Goal: Task Accomplishment & Management: Complete application form

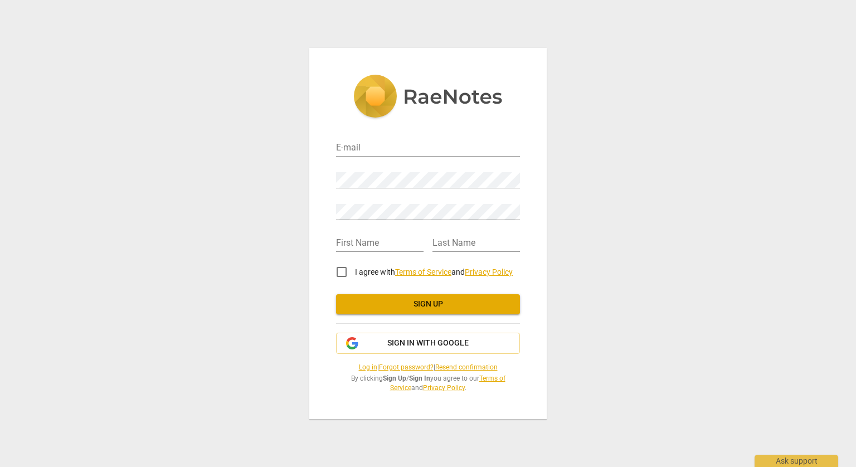
click at [381, 130] on div "E-mail" at bounding box center [428, 143] width 184 height 32
click at [378, 139] on div "E-mail" at bounding box center [428, 143] width 184 height 25
click at [371, 149] on input "email" at bounding box center [428, 148] width 184 height 16
type input "[EMAIL_ADDRESS][DOMAIN_NAME]"
type input "Christine"
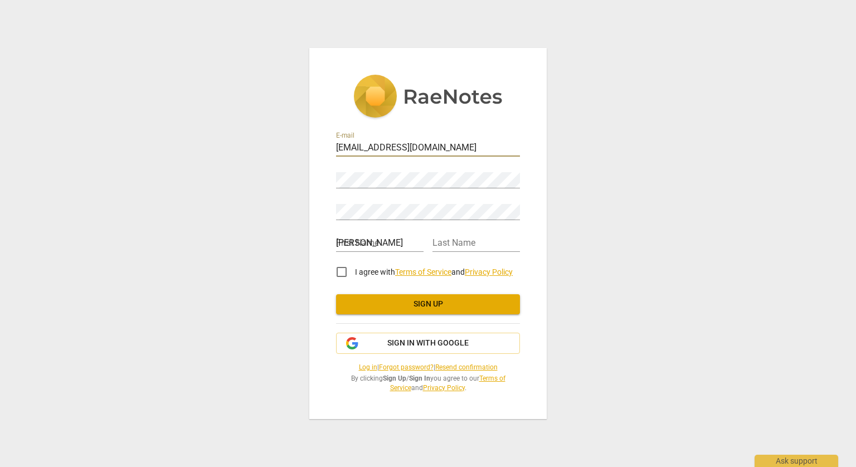
type input "Samples"
click at [423, 251] on div at bounding box center [427, 238] width 9 height 32
click at [349, 269] on input "I agree with Terms of Service and Privacy Policy" at bounding box center [341, 271] width 27 height 27
checkbox input "true"
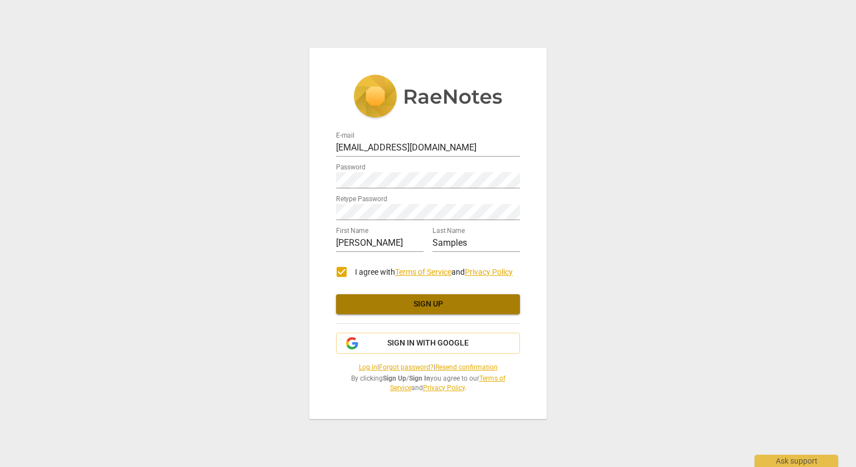
click at [458, 306] on span "Sign up" at bounding box center [428, 304] width 166 height 11
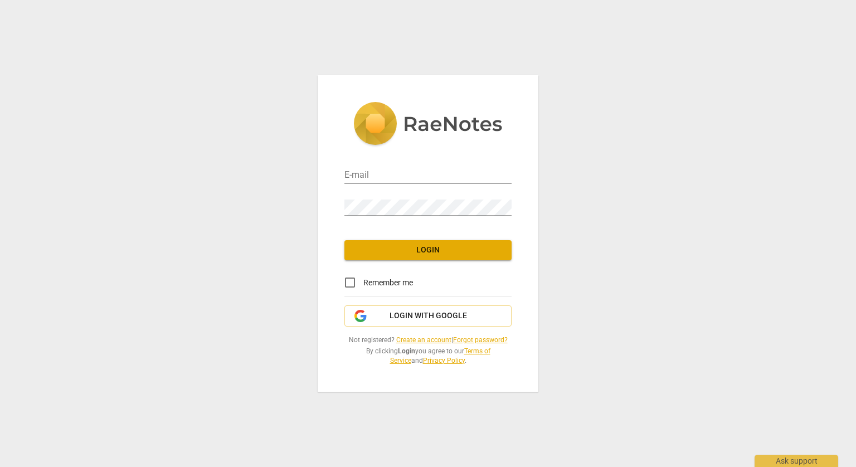
type input "[EMAIL_ADDRESS][DOMAIN_NAME]"
click at [424, 247] on span "Login" at bounding box center [427, 250] width 149 height 11
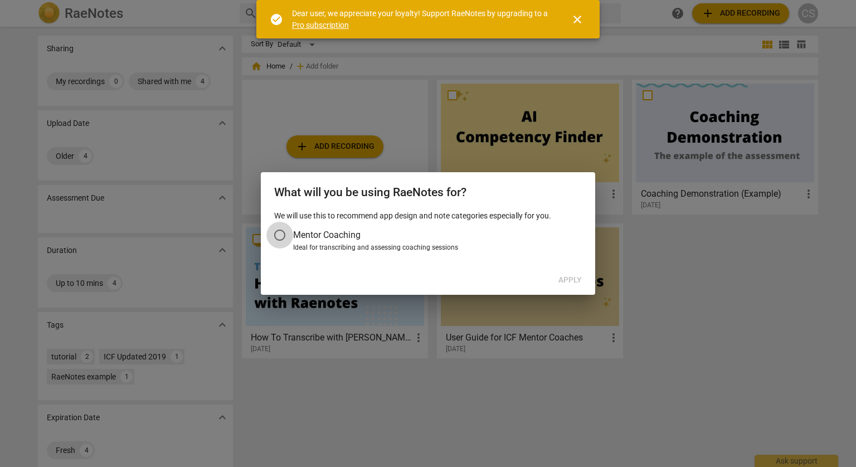
click at [279, 237] on input "Mentor Coaching" at bounding box center [279, 235] width 27 height 27
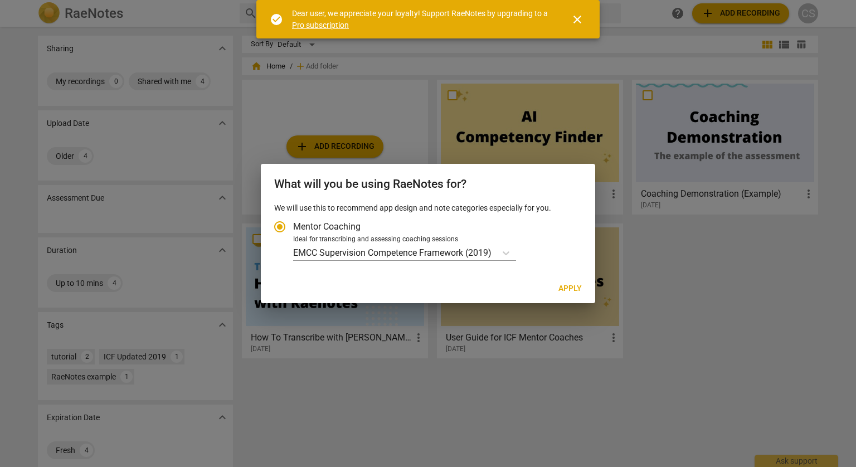
click at [574, 290] on span "Apply" at bounding box center [569, 288] width 23 height 11
radio input "false"
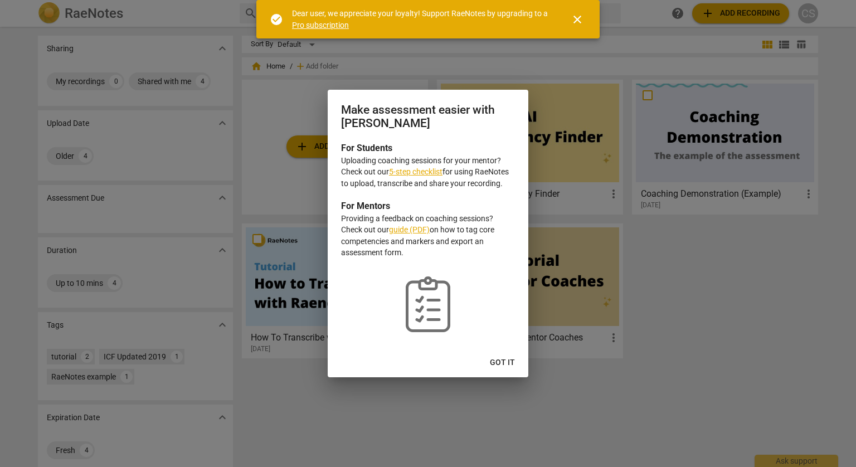
click at [490, 363] on button "Got it" at bounding box center [502, 363] width 43 height 20
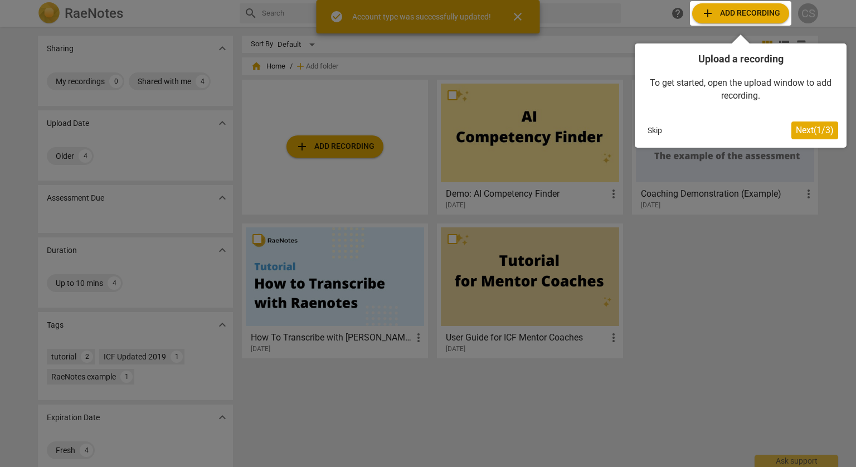
click at [831, 136] on button "Next ( 1 / 3 )" at bounding box center [814, 130] width 47 height 18
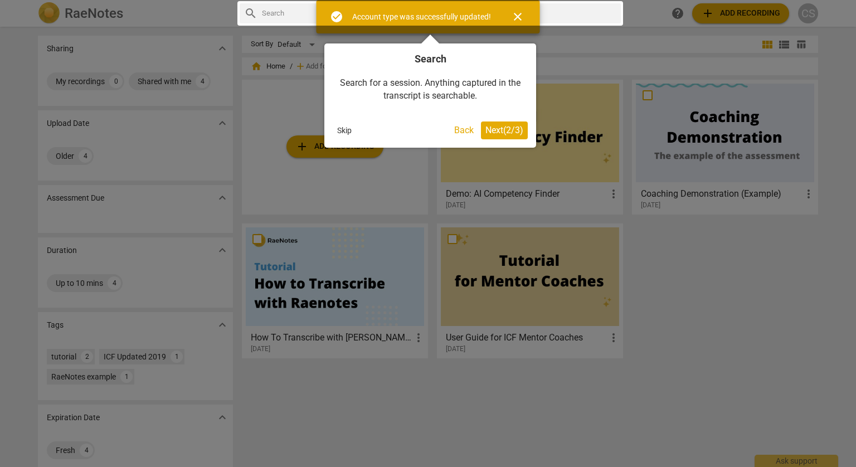
click at [508, 134] on span "Next ( 2 / 3 )" at bounding box center [504, 130] width 38 height 11
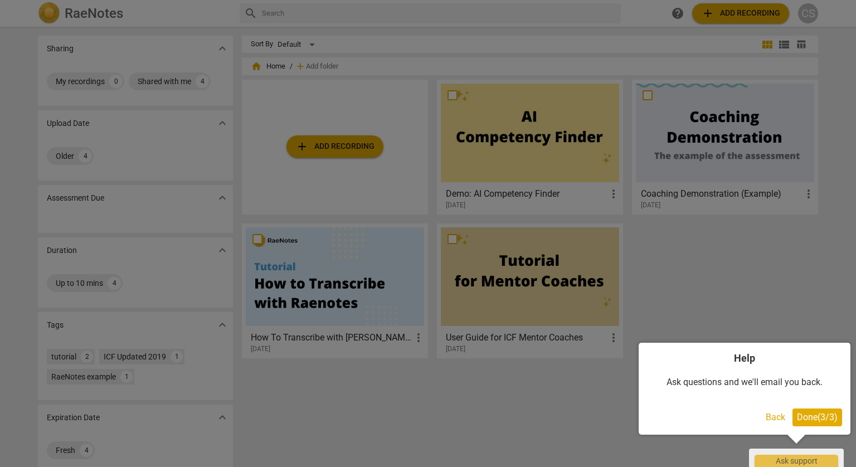
click at [824, 419] on span "Done ( 3 / 3 )" at bounding box center [817, 417] width 41 height 11
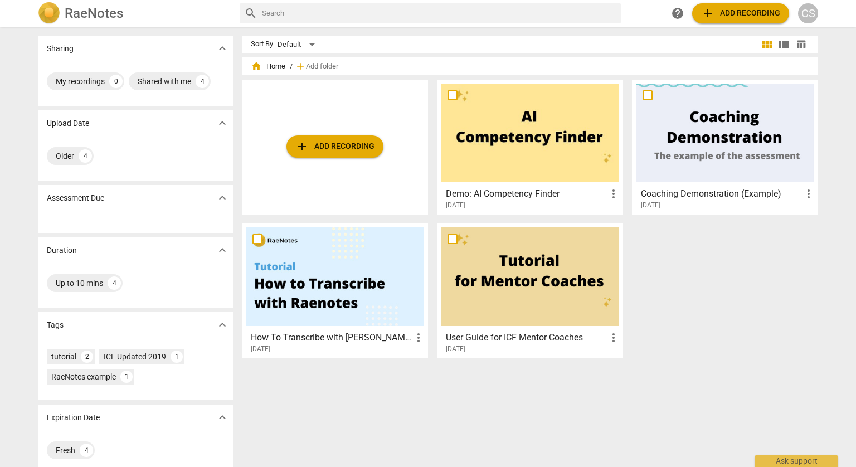
click at [714, 13] on span "add" at bounding box center [707, 13] width 13 height 13
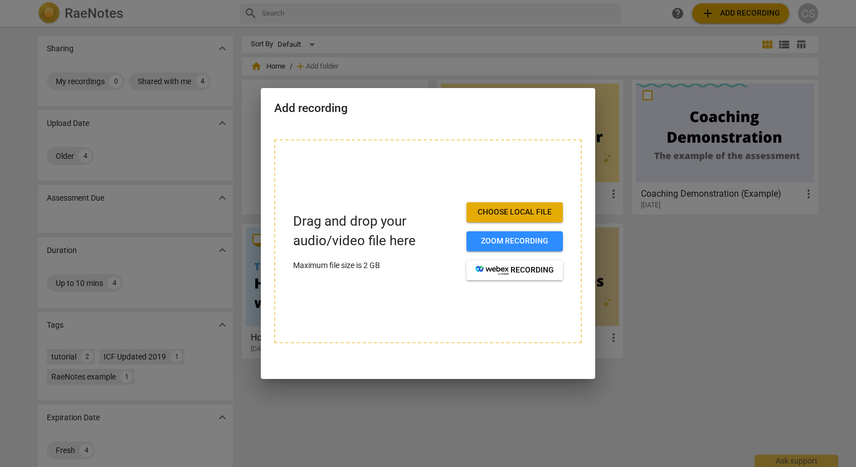
click at [495, 219] on button "Choose local file" at bounding box center [514, 212] width 96 height 20
click at [551, 211] on span "Choose local file" at bounding box center [514, 212] width 79 height 11
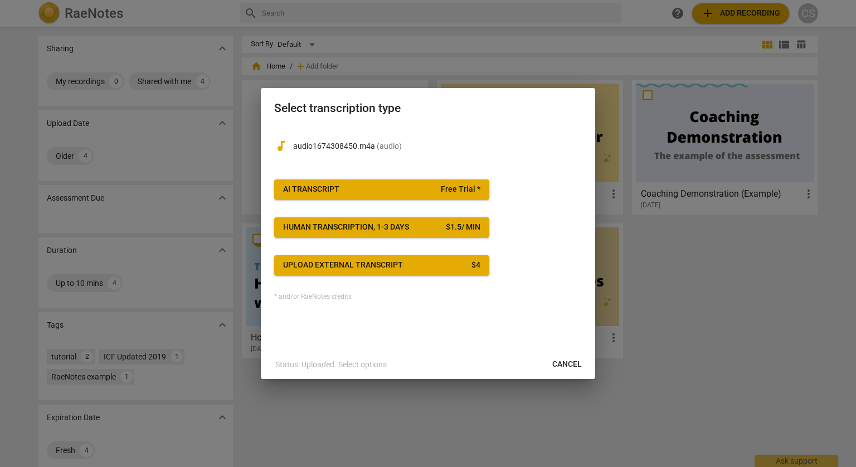
click at [458, 180] on button "AI Transcript Free Trial *" at bounding box center [381, 189] width 215 height 20
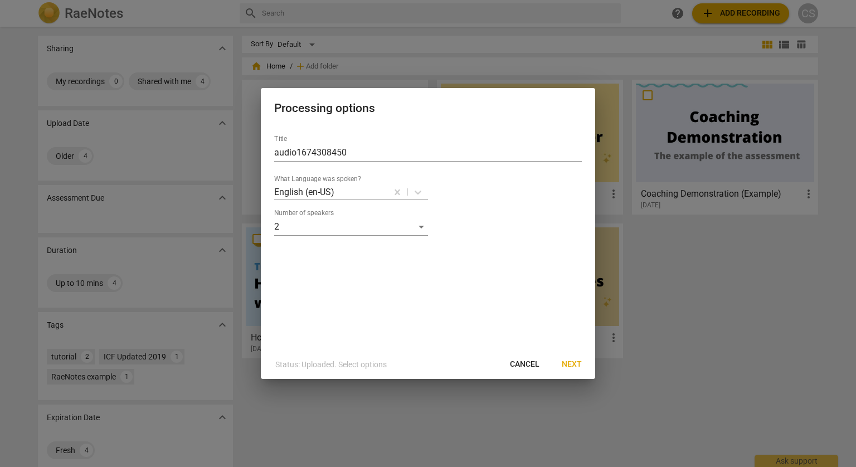
click at [581, 363] on span "Next" at bounding box center [571, 364] width 20 height 11
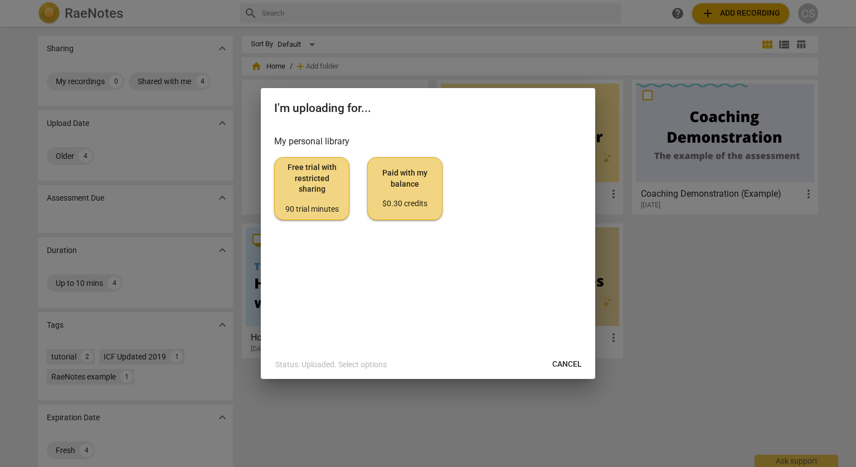
click at [317, 198] on span "Free trial with restricted sharing 90 trial minutes" at bounding box center [312, 188] width 56 height 52
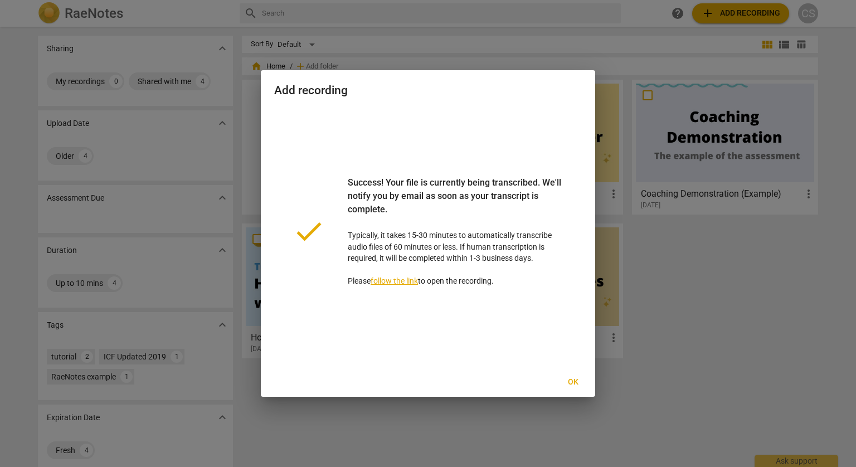
click at [579, 383] on span "Ok" at bounding box center [573, 382] width 18 height 11
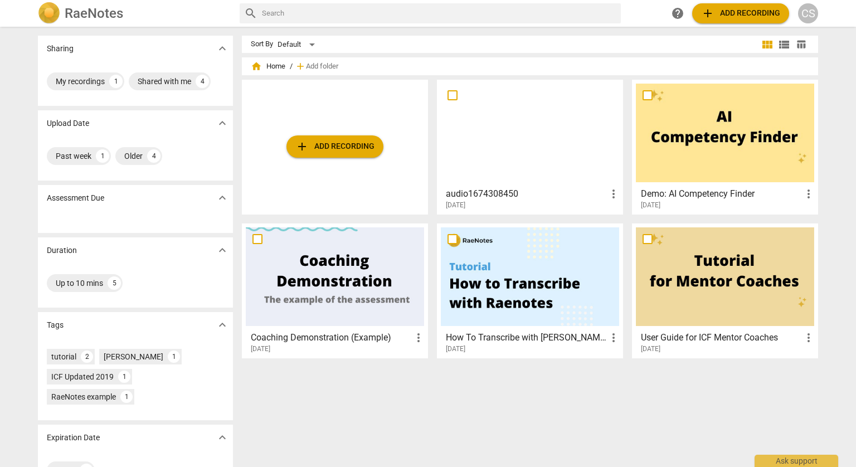
click at [515, 170] on div at bounding box center [530, 133] width 178 height 99
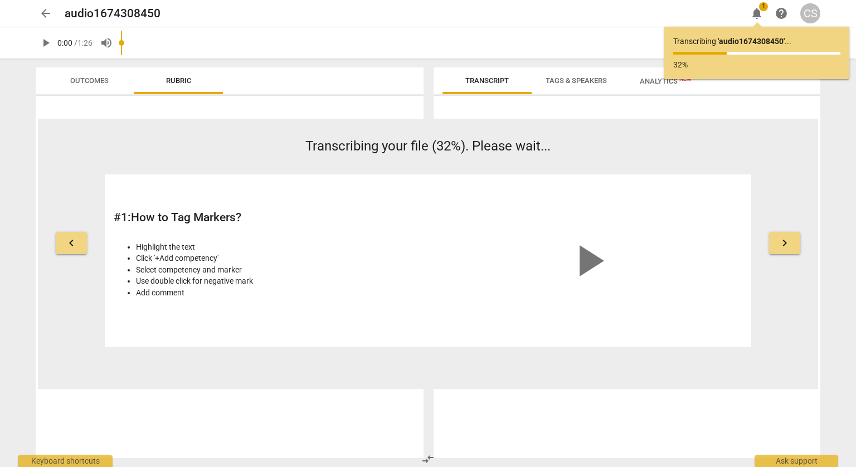
click at [779, 242] on span "keyboard_arrow_right" at bounding box center [784, 242] width 13 height 13
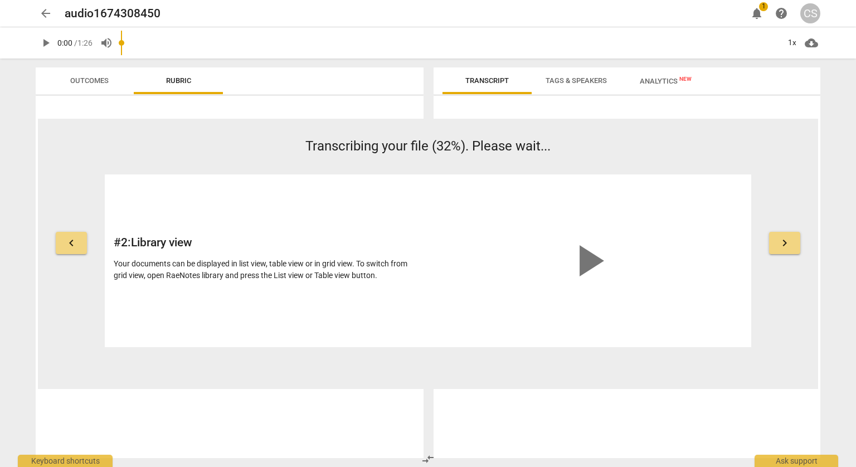
click at [779, 242] on span "keyboard_arrow_right" at bounding box center [784, 242] width 13 height 13
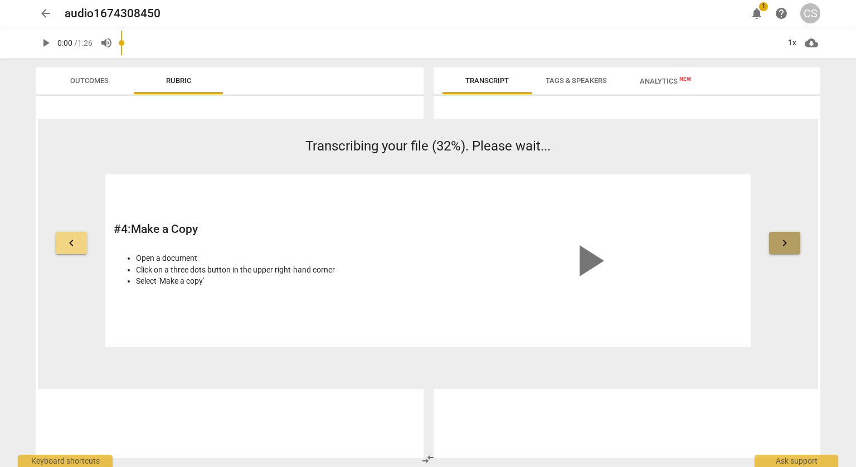
click at [779, 242] on span "keyboard_arrow_right" at bounding box center [784, 242] width 13 height 13
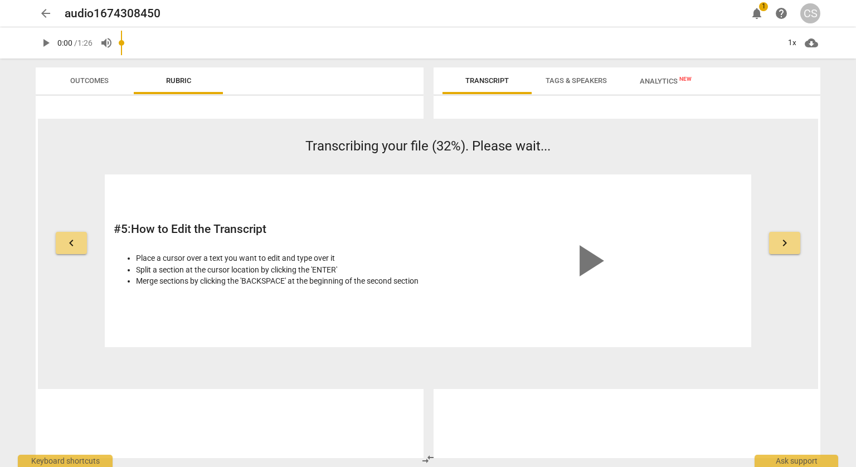
click at [779, 241] on span "keyboard_arrow_right" at bounding box center [784, 242] width 13 height 13
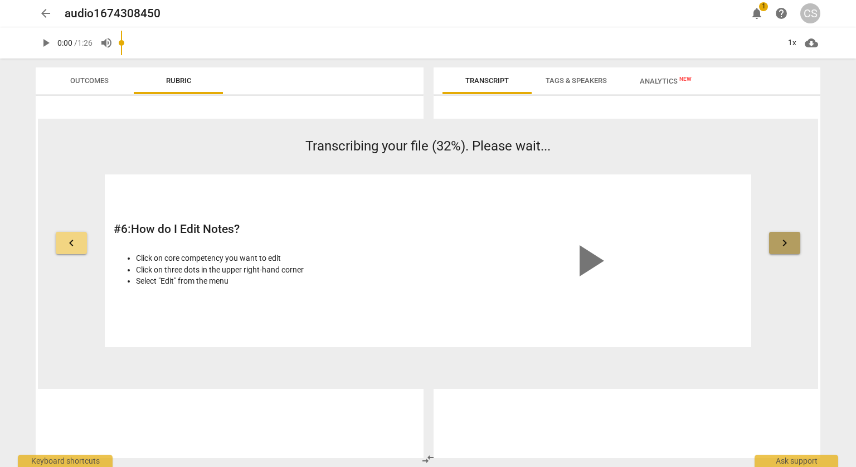
click at [779, 241] on span "keyboard_arrow_right" at bounding box center [784, 242] width 13 height 13
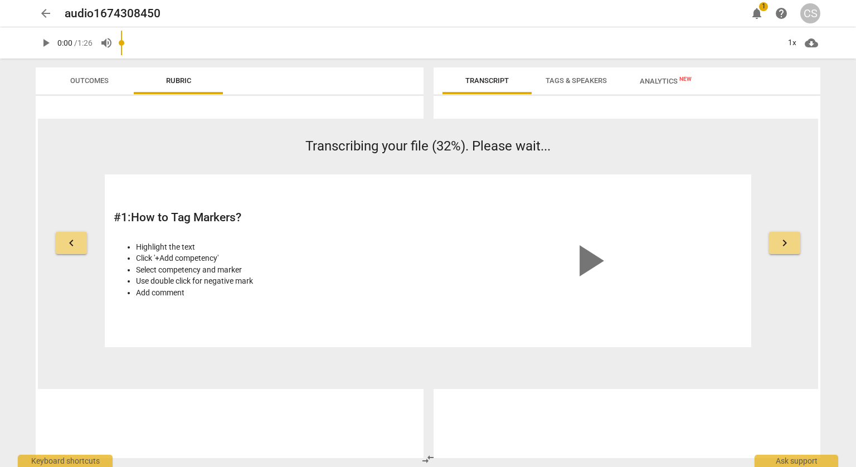
click at [779, 241] on span "keyboard_arrow_right" at bounding box center [784, 242] width 13 height 13
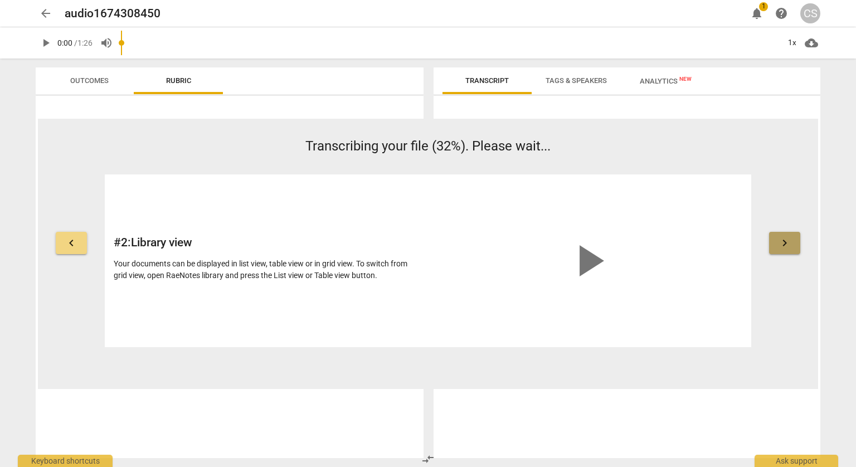
click at [779, 241] on span "keyboard_arrow_right" at bounding box center [784, 242] width 13 height 13
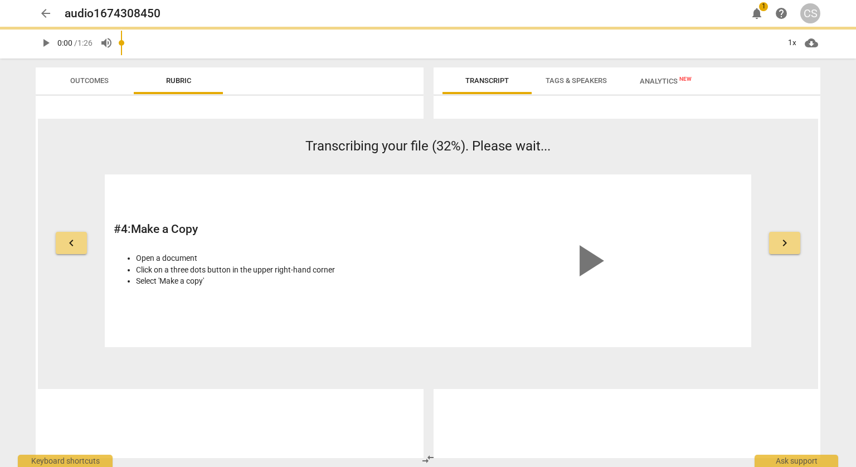
click at [779, 241] on span "keyboard_arrow_right" at bounding box center [784, 242] width 13 height 13
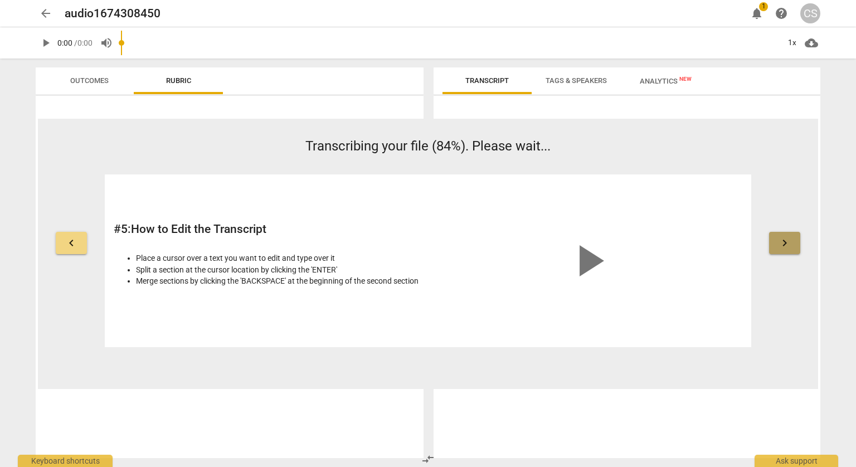
click at [779, 241] on span "keyboard_arrow_right" at bounding box center [784, 242] width 13 height 13
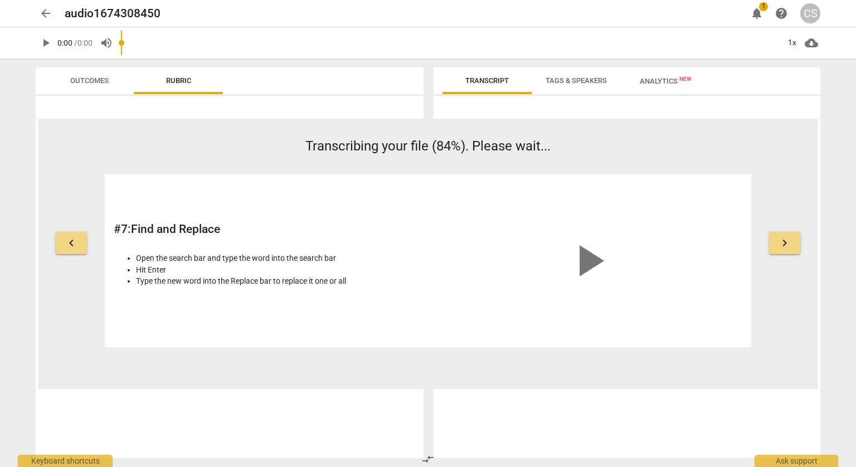
click at [779, 241] on span "keyboard_arrow_right" at bounding box center [784, 242] width 13 height 13
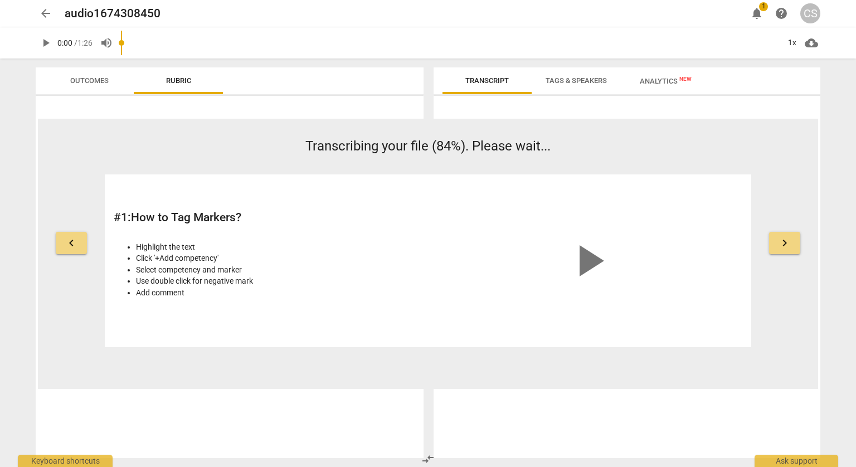
click at [779, 241] on span "keyboard_arrow_right" at bounding box center [784, 242] width 13 height 13
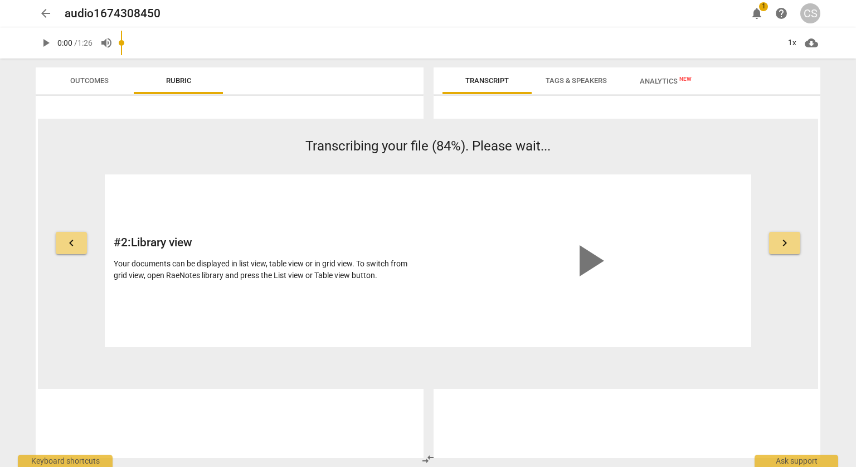
click at [774, 247] on button "keyboard_arrow_right" at bounding box center [784, 243] width 31 height 22
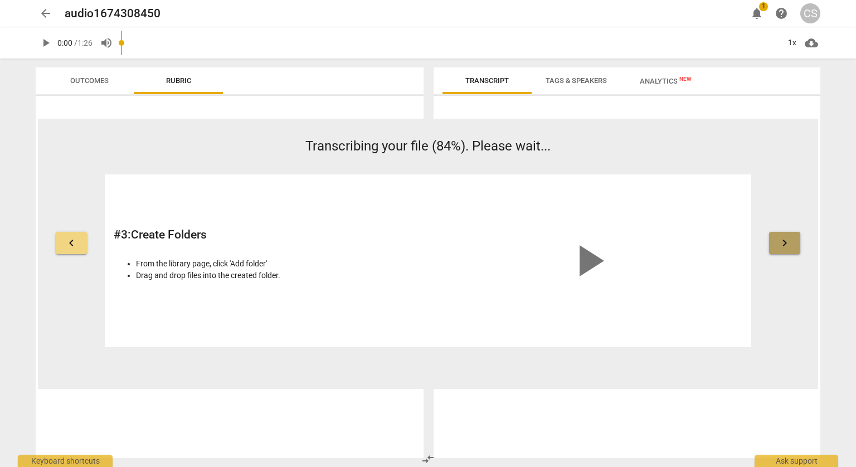
click at [783, 245] on span "keyboard_arrow_right" at bounding box center [784, 242] width 13 height 13
click at [781, 245] on span "keyboard_arrow_right" at bounding box center [784, 242] width 13 height 13
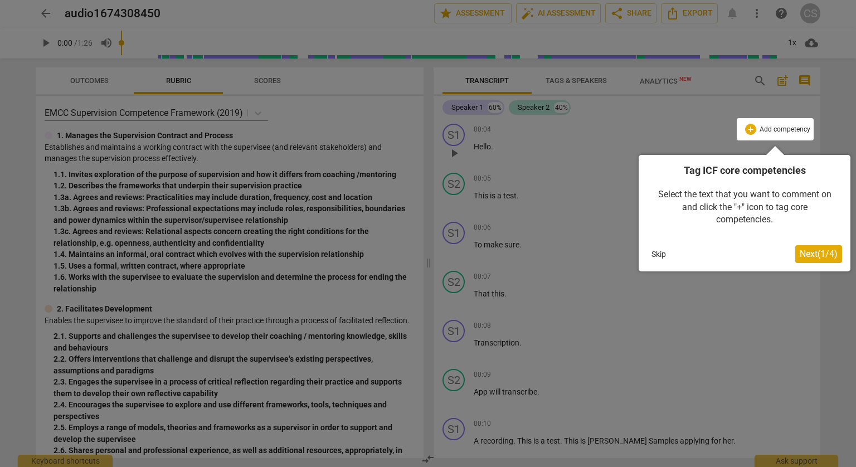
click at [822, 250] on span "Next ( 1 / 4 )" at bounding box center [818, 253] width 38 height 11
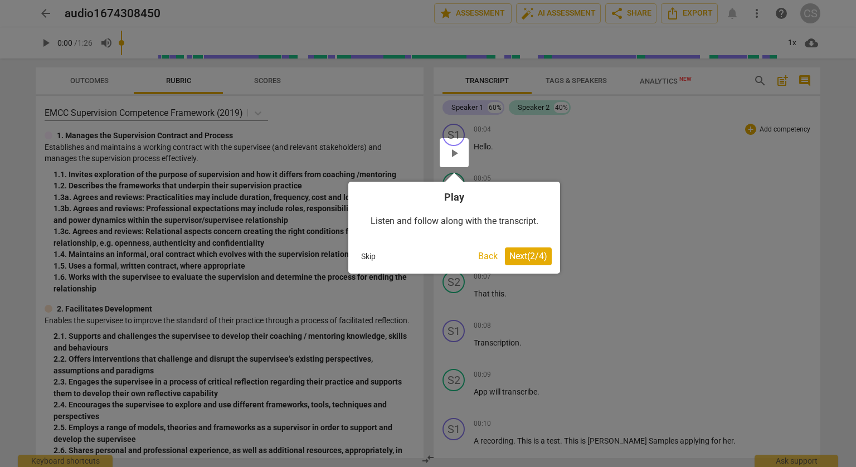
click at [535, 260] on span "Next ( 2 / 4 )" at bounding box center [528, 256] width 38 height 11
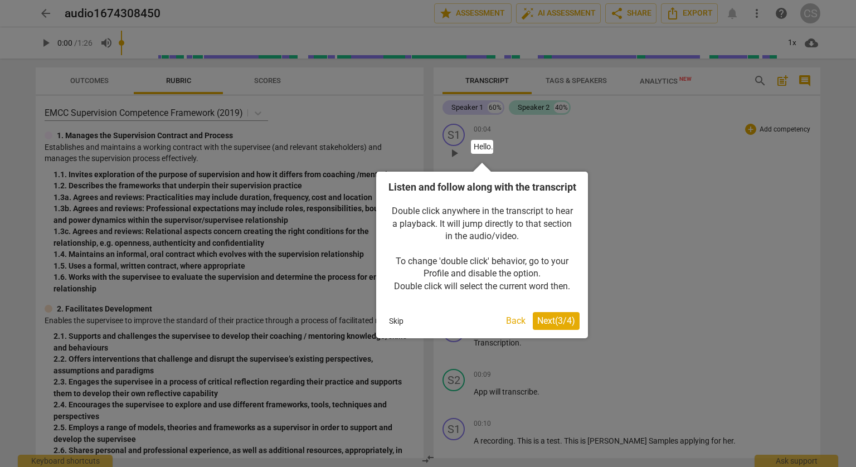
click at [549, 326] on span "Next ( 3 / 4 )" at bounding box center [556, 320] width 38 height 11
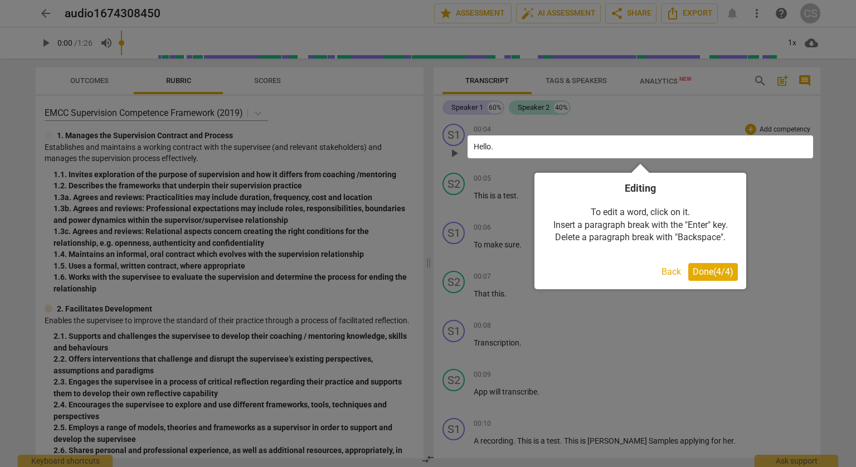
click at [720, 282] on div "Editing To edit a word, click on it. Insert a paragraph break with the "Enter" …" at bounding box center [640, 231] width 212 height 116
click at [720, 274] on span "Done ( 4 / 4 )" at bounding box center [712, 271] width 41 height 11
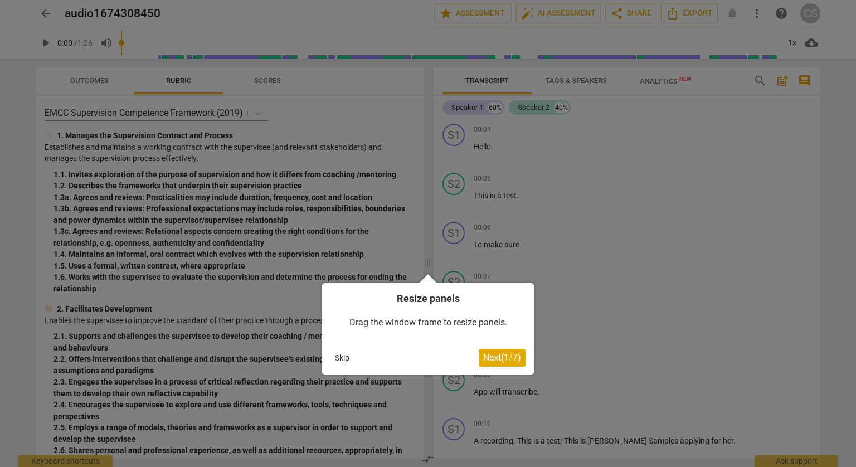
click at [194, 86] on div at bounding box center [428, 233] width 856 height 467
click at [512, 358] on span "Next ( 1 / 7 )" at bounding box center [502, 357] width 38 height 11
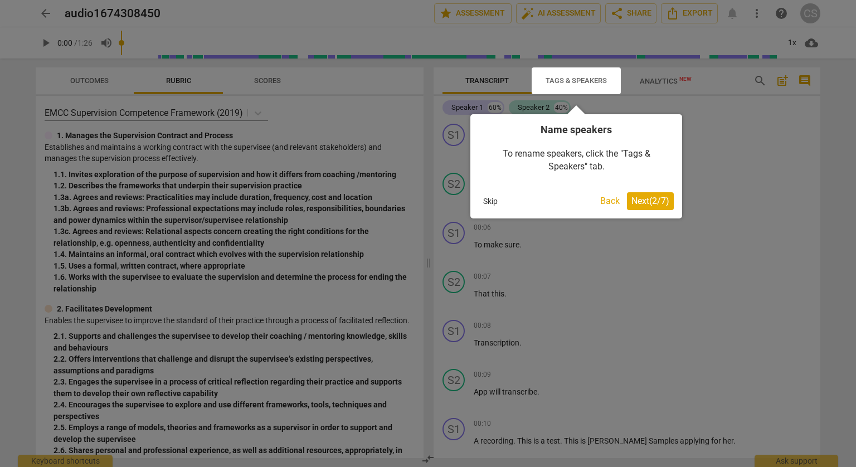
click at [491, 198] on button "Skip" at bounding box center [489, 201] width 23 height 17
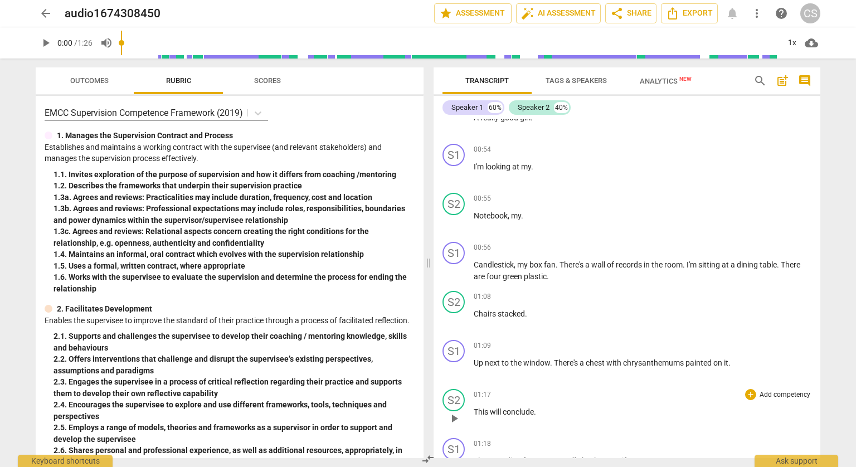
scroll to position [1257, 0]
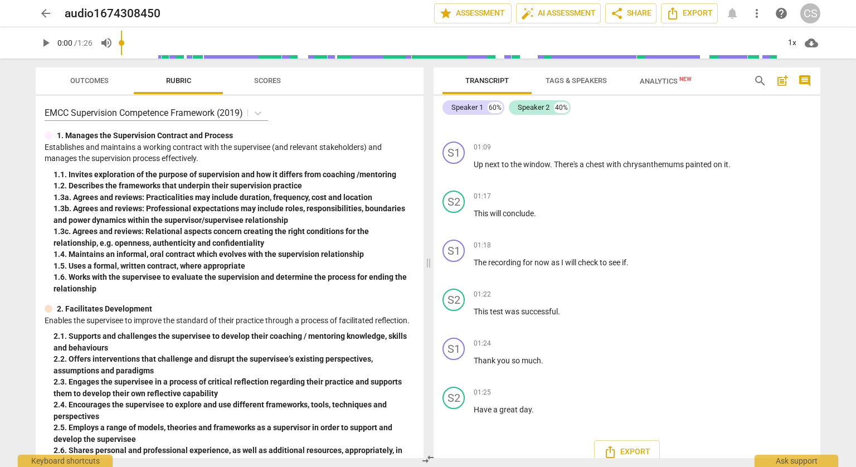
click at [272, 91] on button "Scores" at bounding box center [267, 80] width 89 height 27
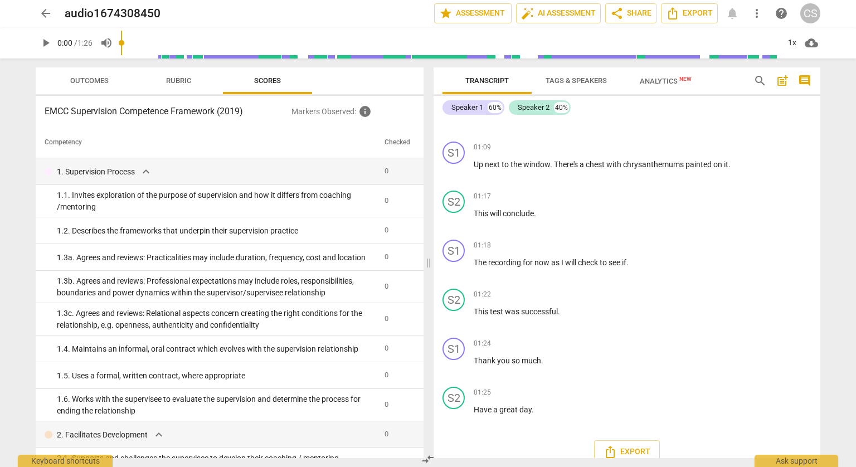
click at [172, 86] on span "Rubric" at bounding box center [179, 81] width 52 height 15
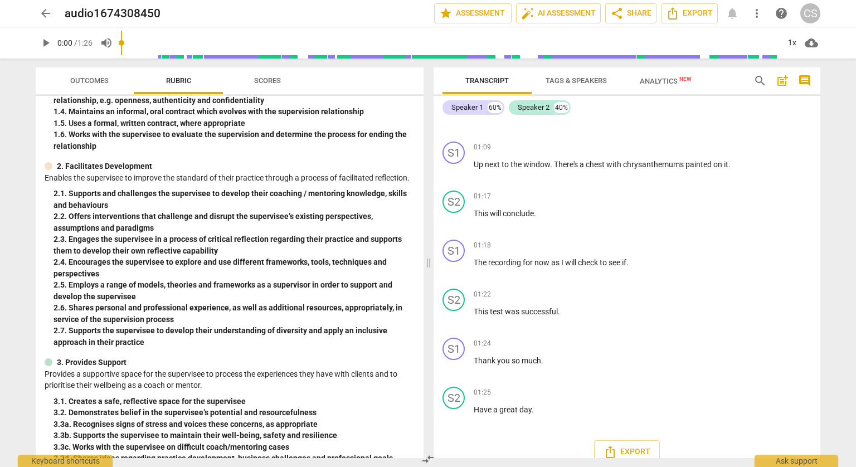
scroll to position [0, 0]
